Goal: Information Seeking & Learning: Learn about a topic

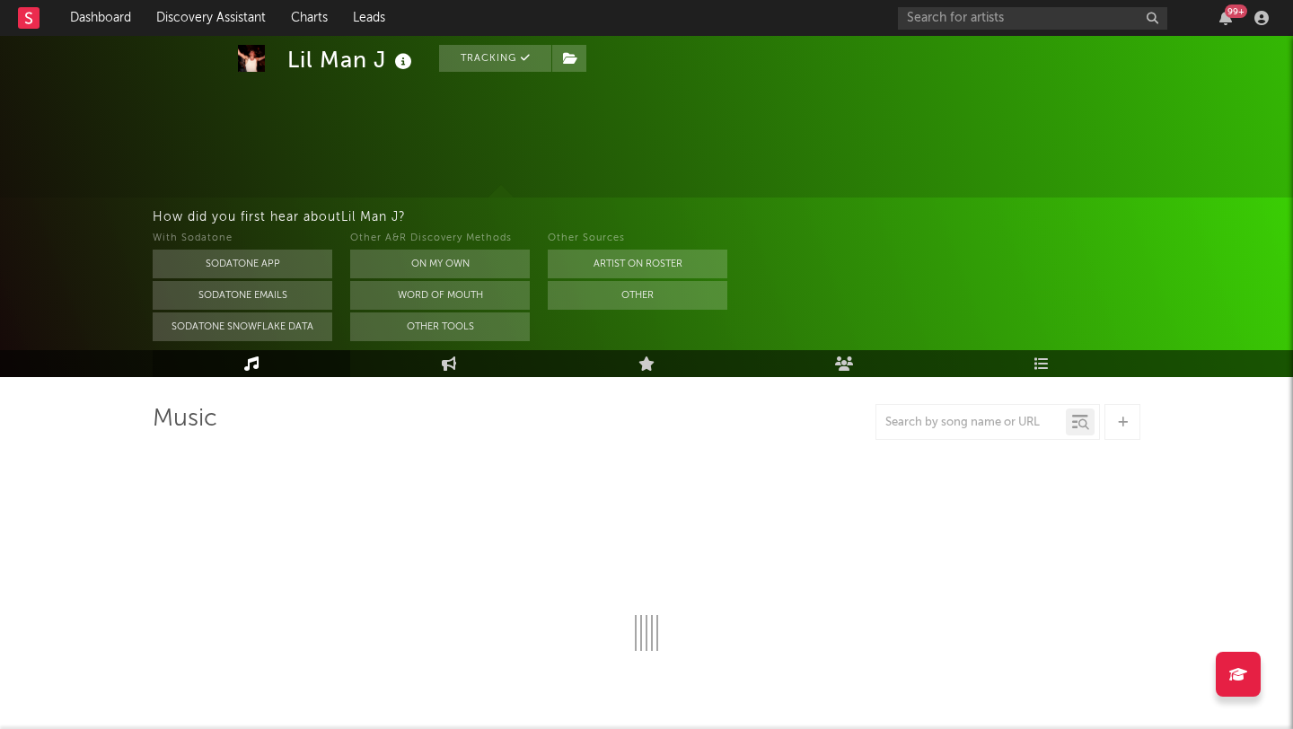
scroll to position [104, 0]
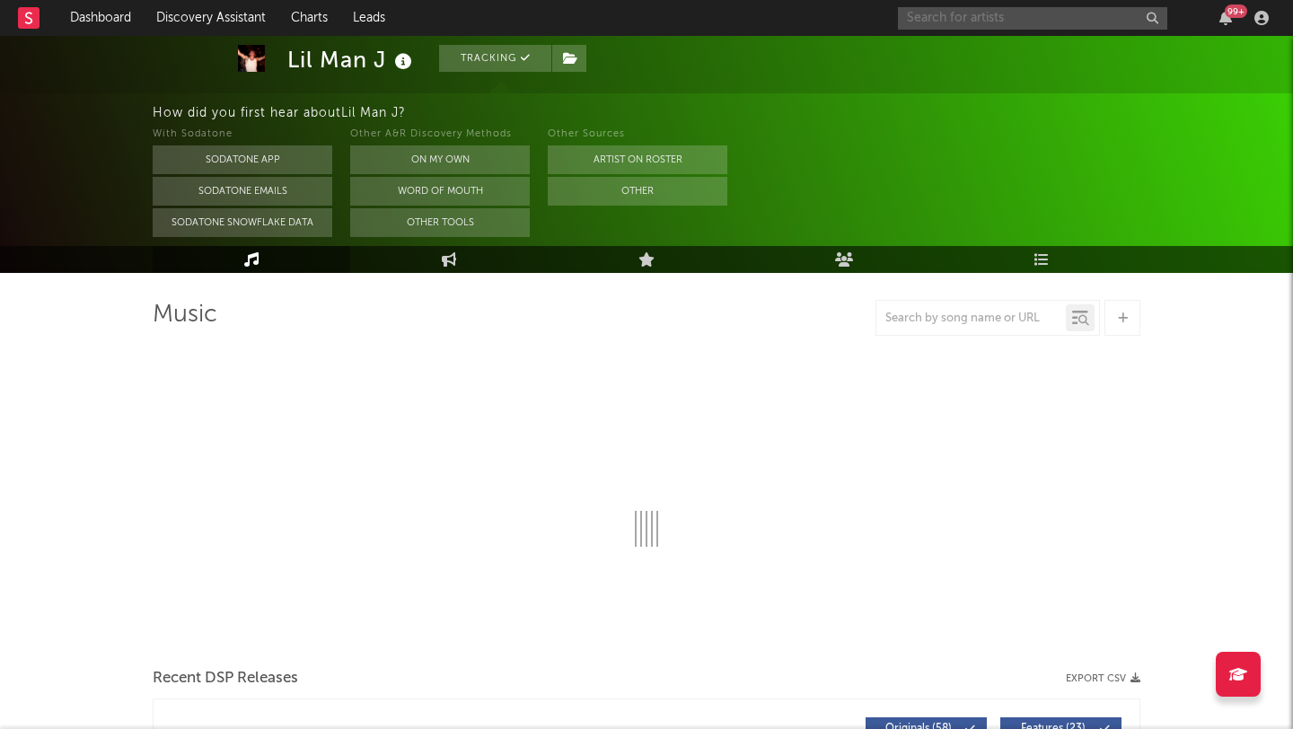
click at [978, 17] on input "text" at bounding box center [1032, 18] width 269 height 22
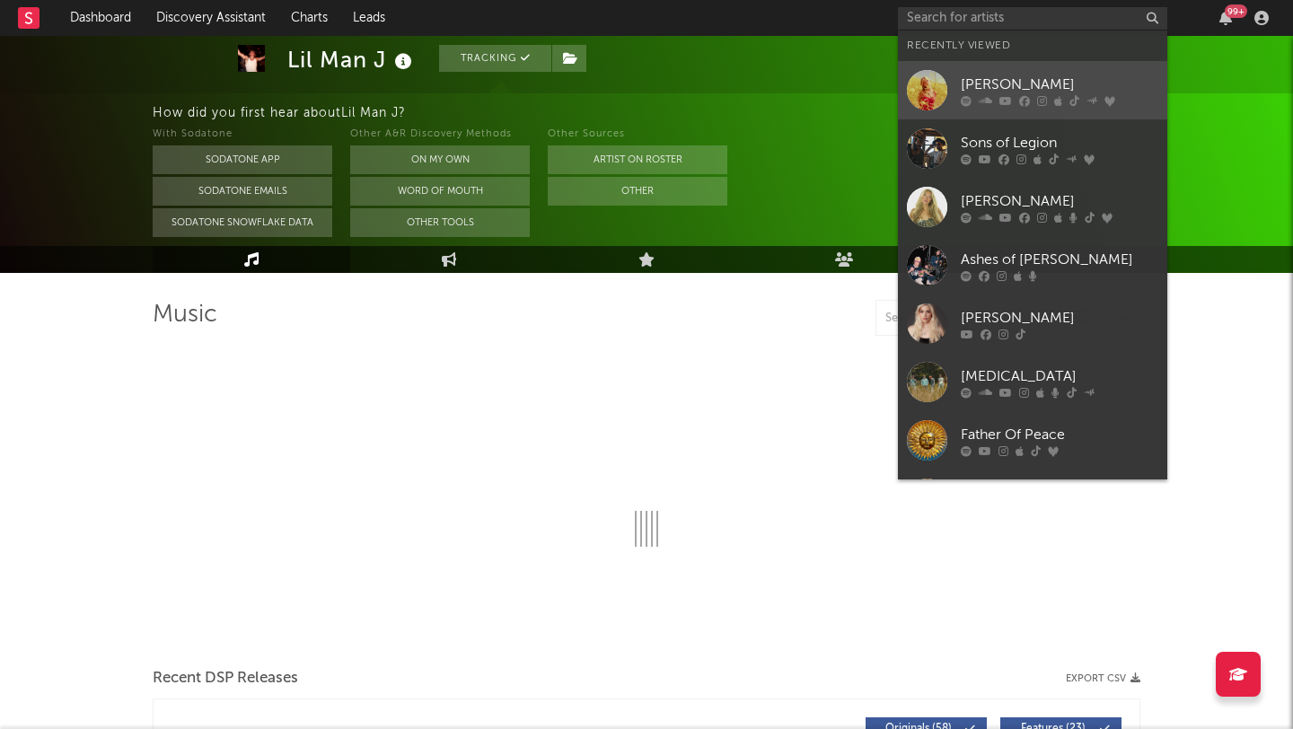
click at [1021, 72] on link "[PERSON_NAME]" at bounding box center [1032, 90] width 269 height 58
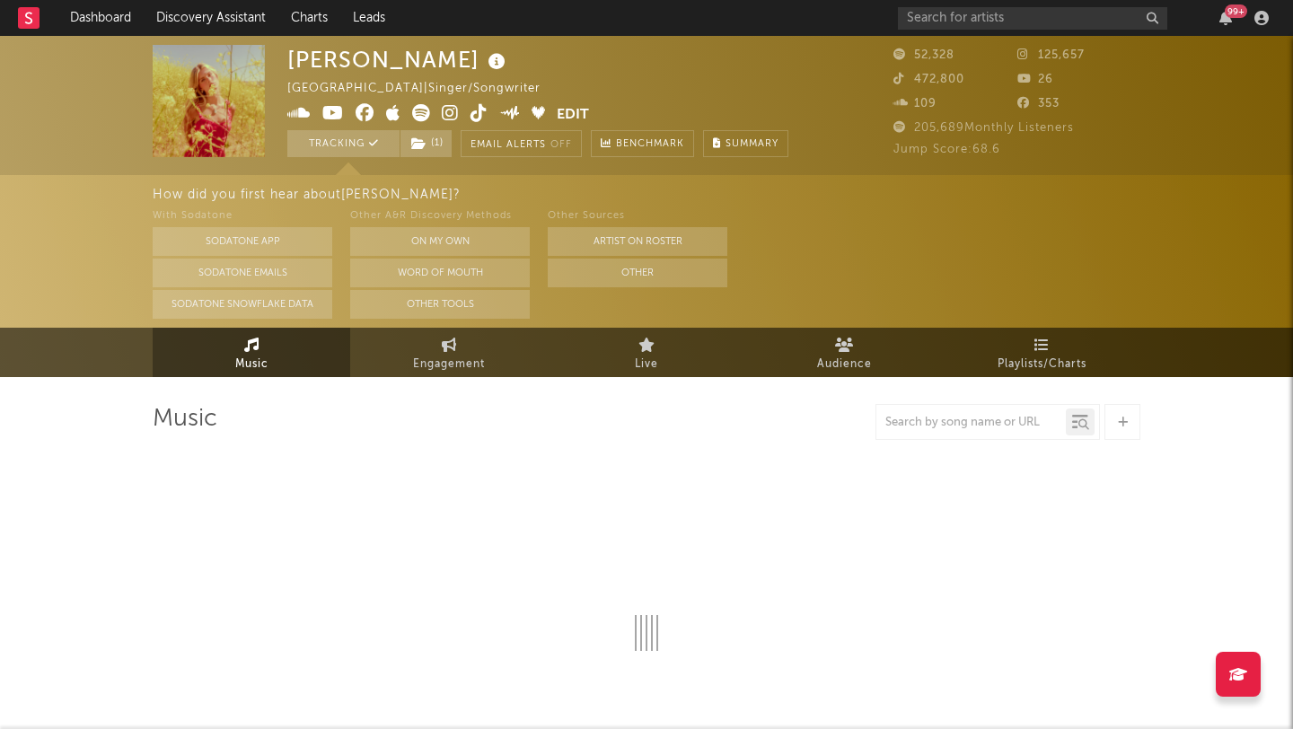
select select "6m"
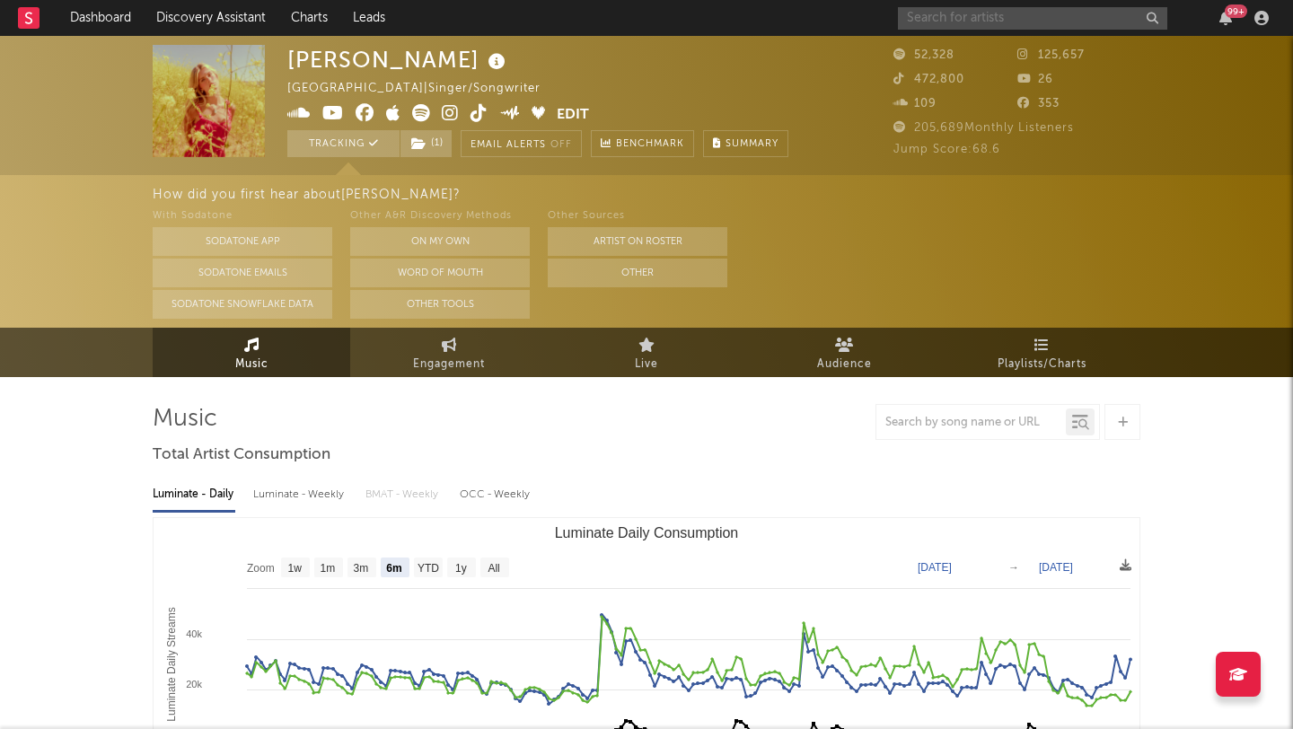
click at [938, 14] on input "text" at bounding box center [1032, 18] width 269 height 22
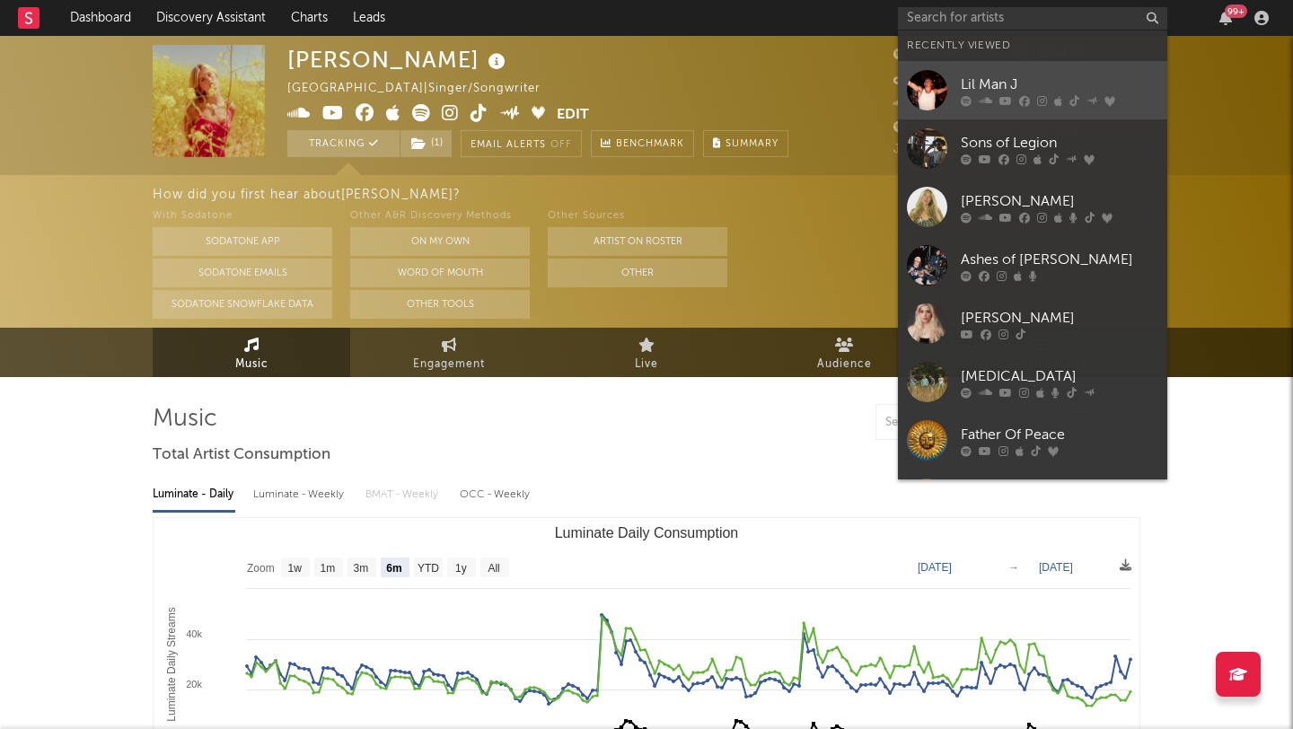
click at [981, 75] on div "Lil Man J" at bounding box center [1060, 85] width 198 height 22
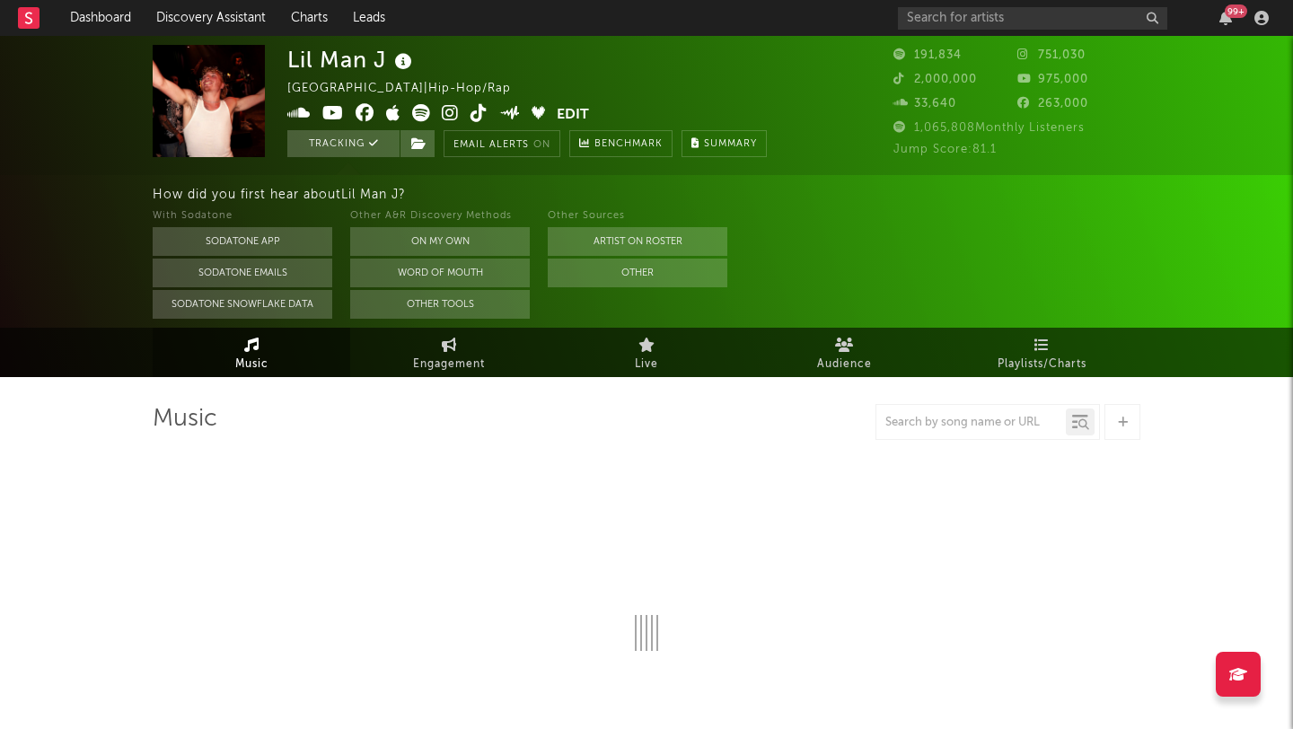
select select "6m"
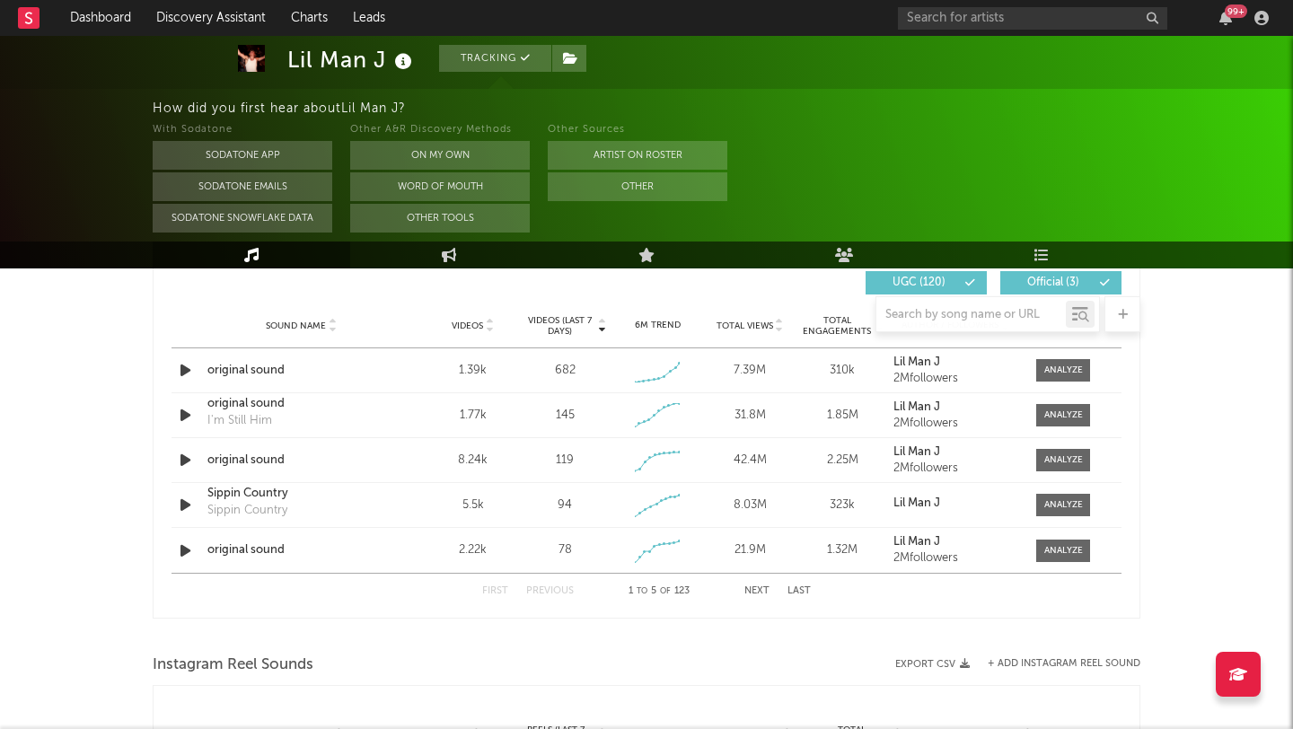
scroll to position [1280, 0]
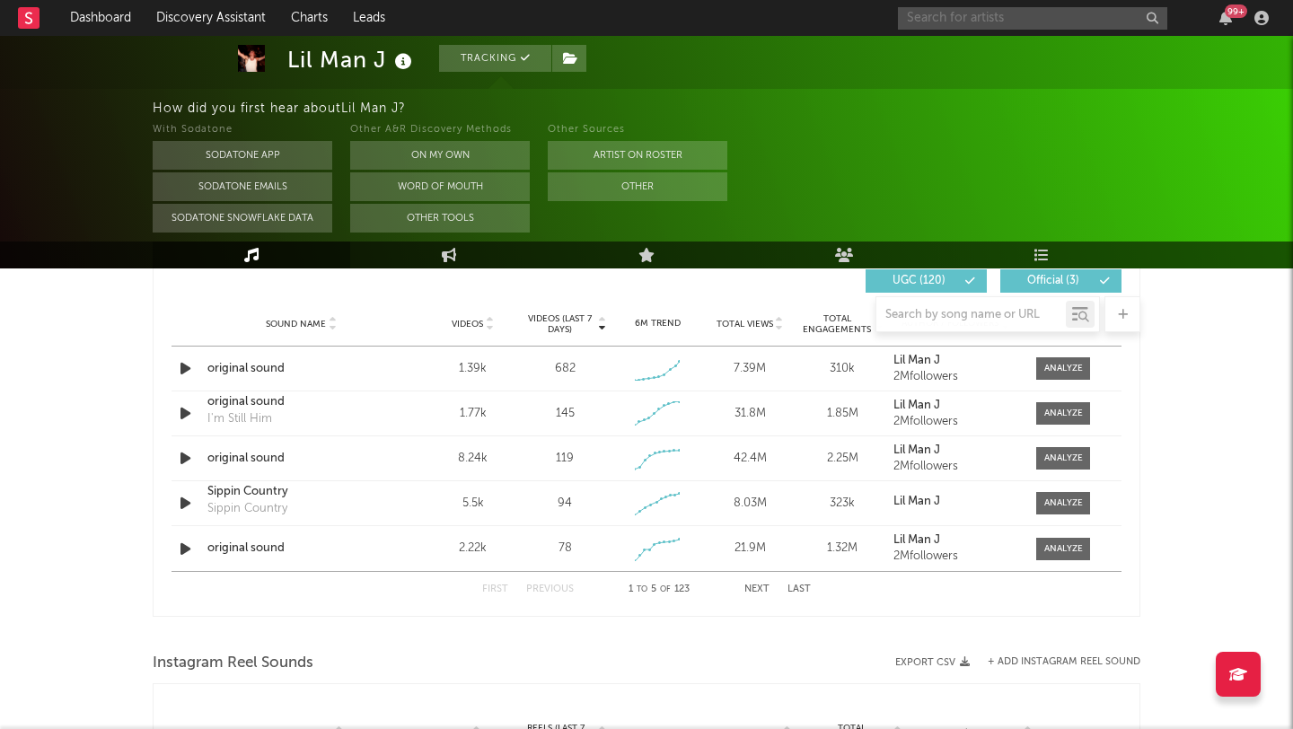
click at [952, 22] on input "text" at bounding box center [1032, 18] width 269 height 22
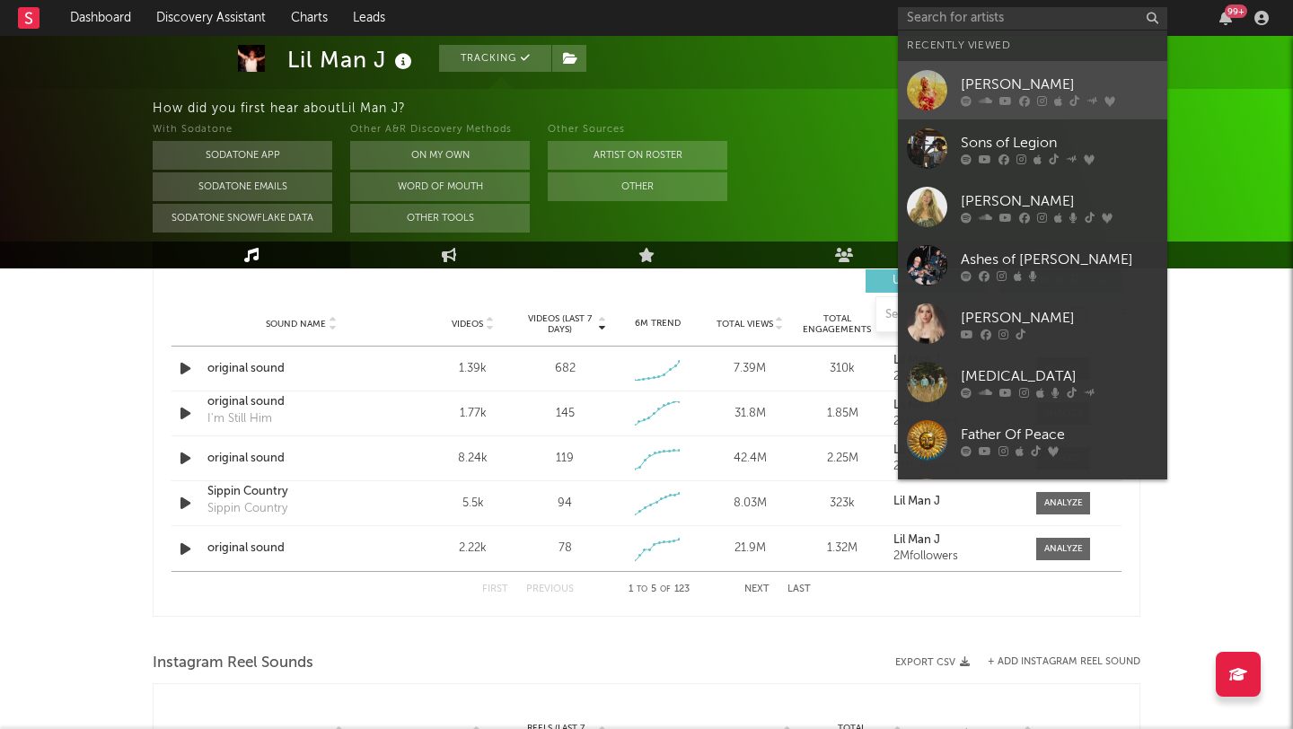
click at [993, 74] on div "[PERSON_NAME]" at bounding box center [1060, 85] width 198 height 22
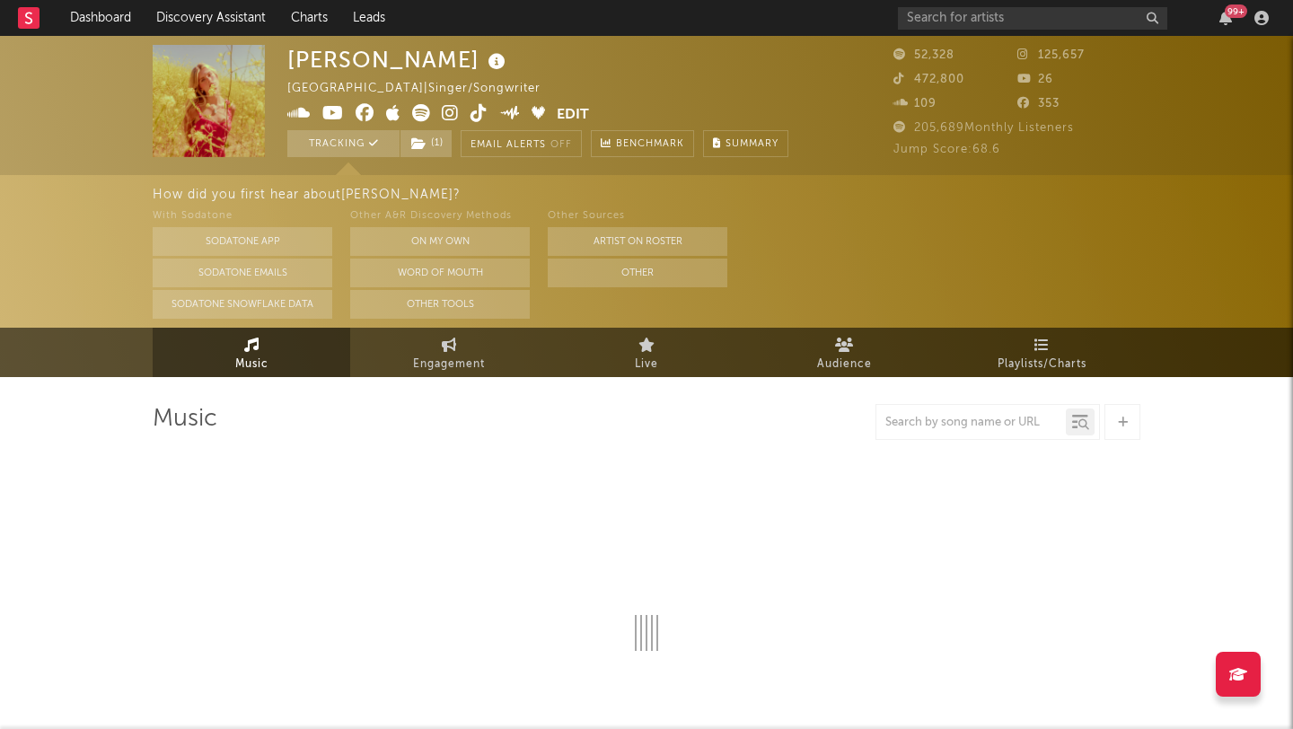
select select "6m"
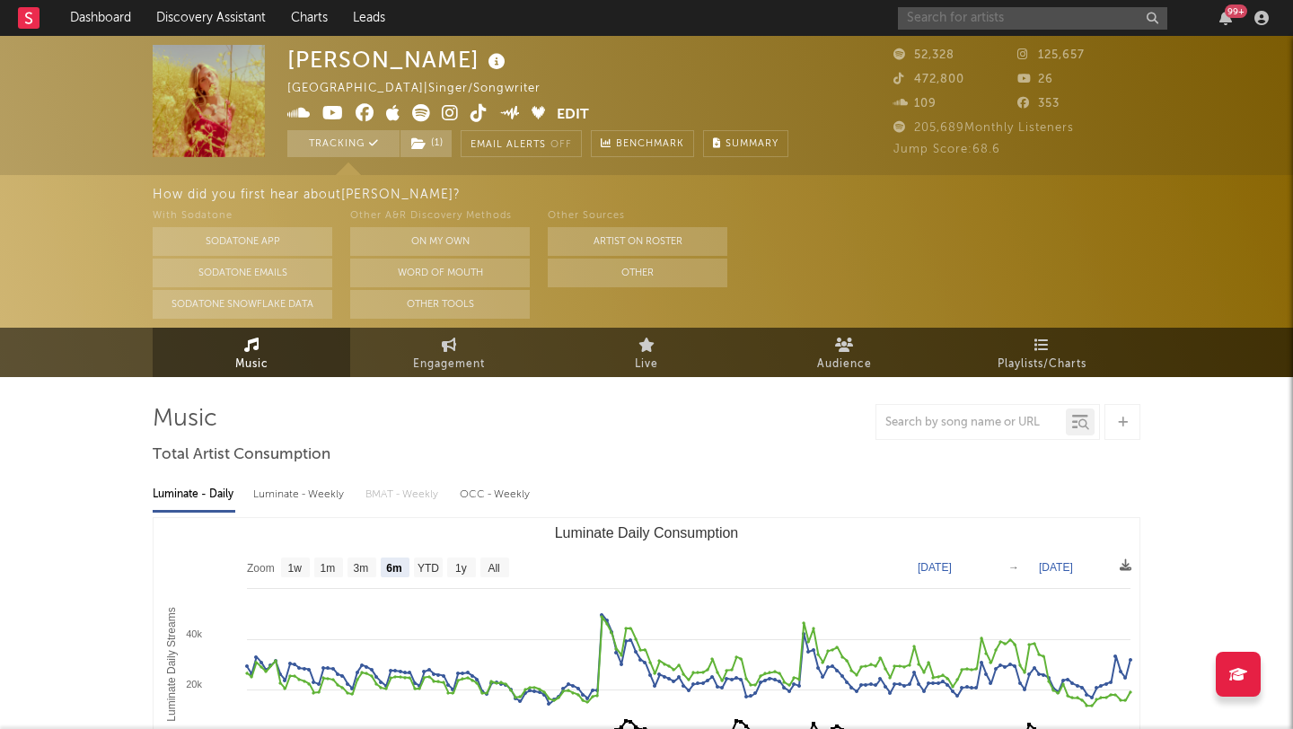
click at [945, 19] on input "text" at bounding box center [1032, 18] width 269 height 22
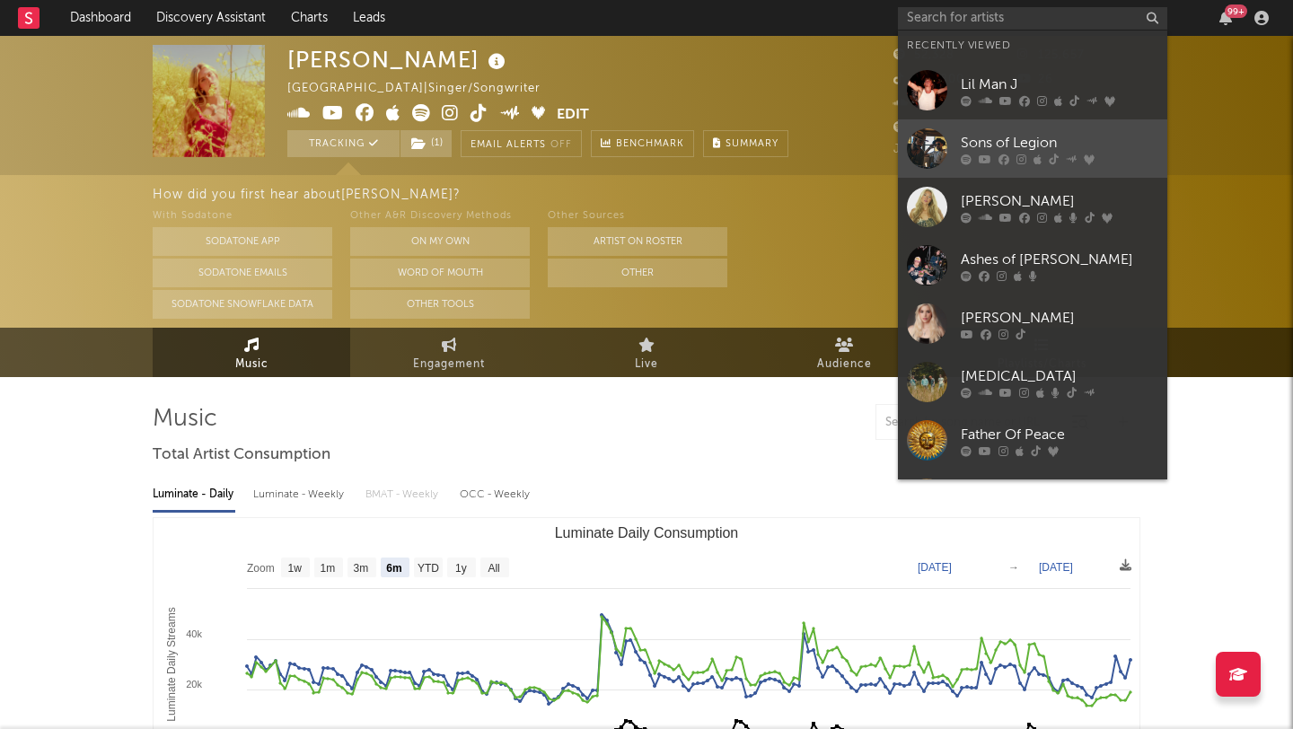
click at [1077, 128] on link "Sons of Legion" at bounding box center [1032, 148] width 269 height 58
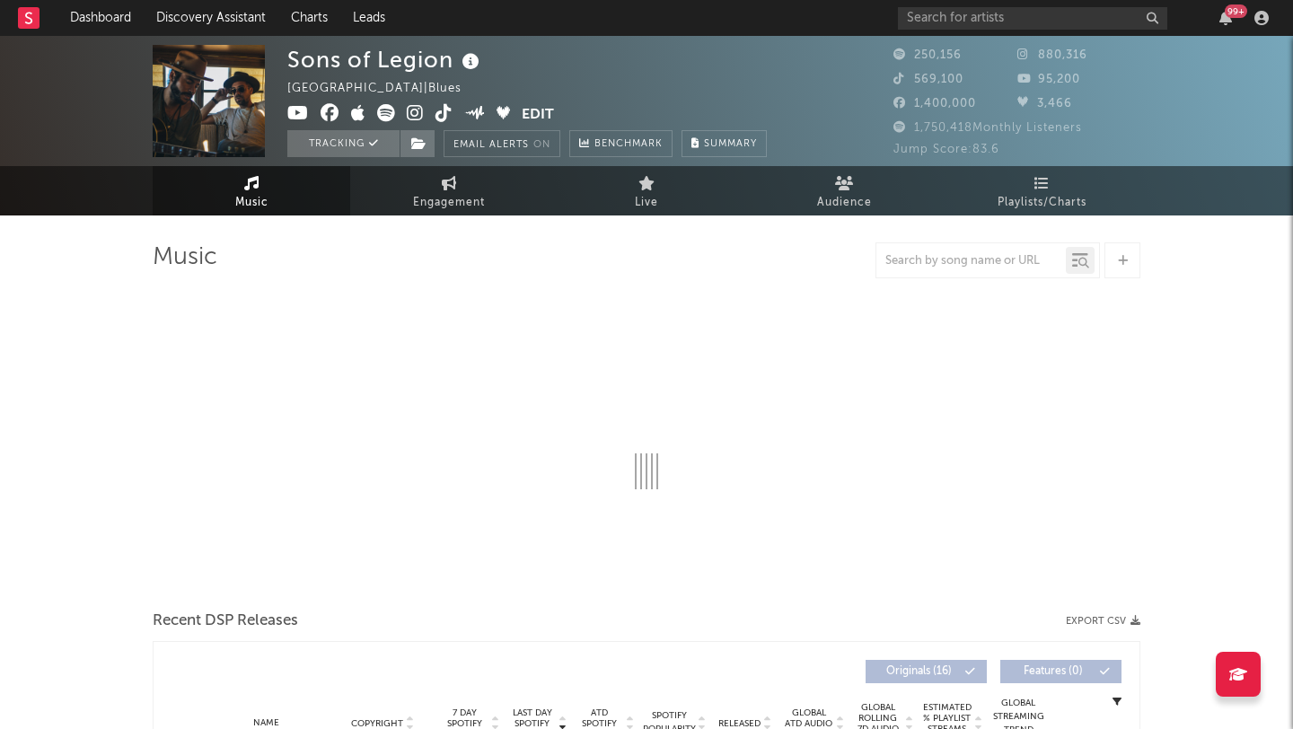
select select "6m"
